Goal: Task Accomplishment & Management: Complete application form

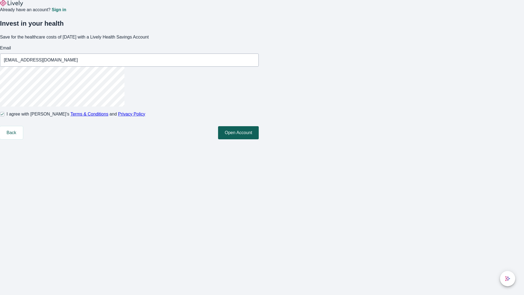
click at [259, 139] on button "Open Account" at bounding box center [238, 132] width 41 height 13
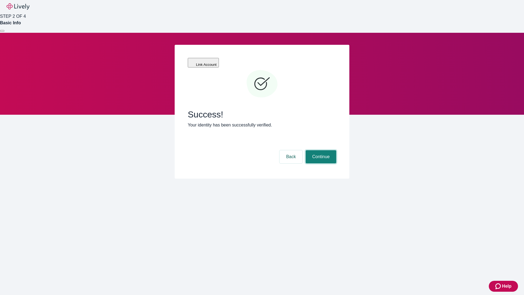
click at [320, 150] on button "Continue" at bounding box center [320, 156] width 31 height 13
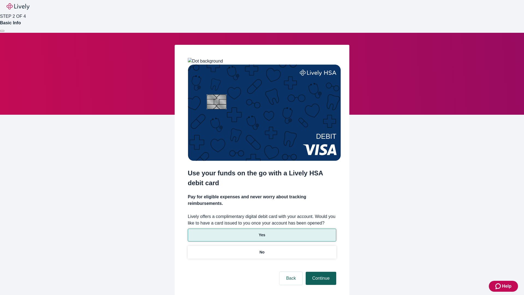
click at [262, 232] on p "Yes" at bounding box center [262, 235] width 7 height 6
click at [320, 271] on button "Continue" at bounding box center [320, 277] width 31 height 13
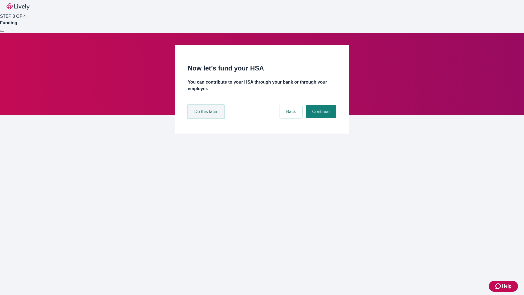
click at [206, 118] on button "Do this later" at bounding box center [206, 111] width 36 height 13
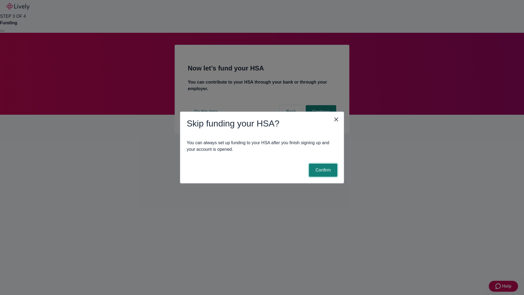
click at [322, 170] on button "Confirm" at bounding box center [323, 169] width 28 height 13
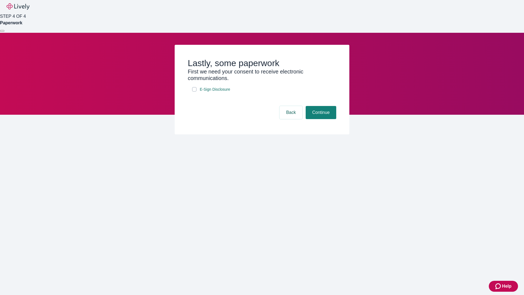
click at [194, 91] on input "E-Sign Disclosure" at bounding box center [194, 89] width 4 height 4
checkbox input "true"
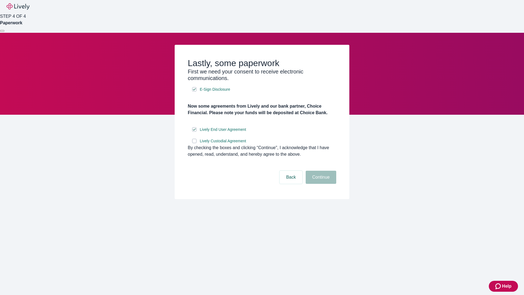
click at [194, 143] on input "Lively Custodial Agreement" at bounding box center [194, 141] width 4 height 4
checkbox input "true"
click at [320, 184] on button "Continue" at bounding box center [320, 176] width 31 height 13
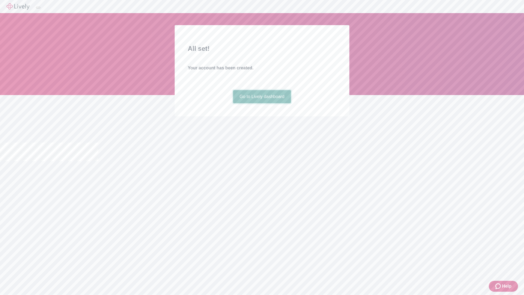
click at [262, 103] on link "Go to Lively dashboard" at bounding box center [262, 96] width 58 height 13
